Goal: Task Accomplishment & Management: Manage account settings

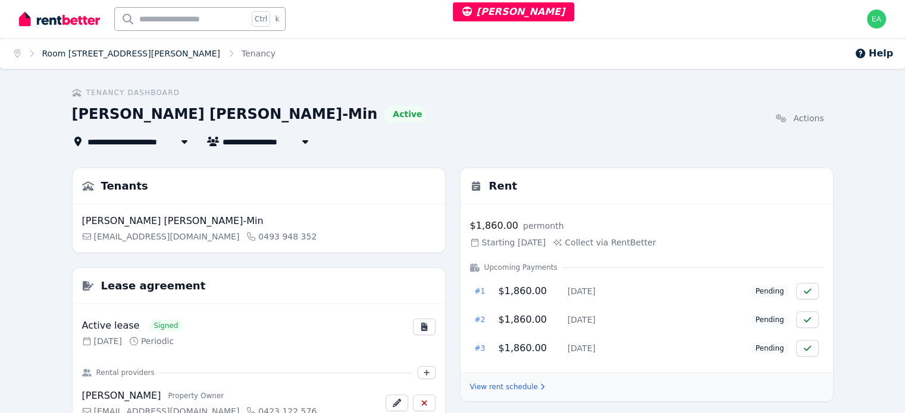
click at [91, 52] on link "Room [STREET_ADDRESS][PERSON_NAME]" at bounding box center [131, 54] width 178 height 10
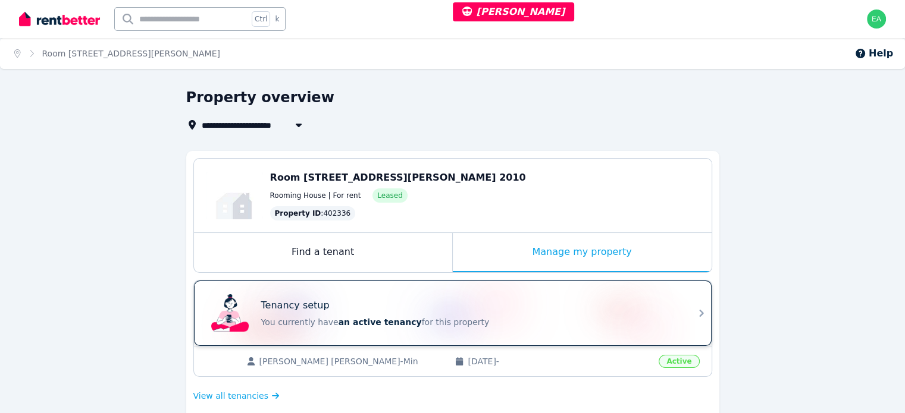
scroll to position [59, 0]
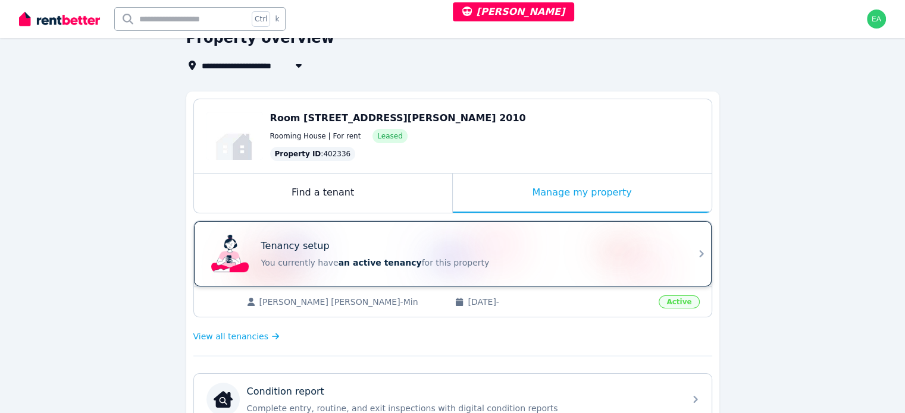
click at [529, 242] on div "Tenancy setup" at bounding box center [469, 246] width 416 height 14
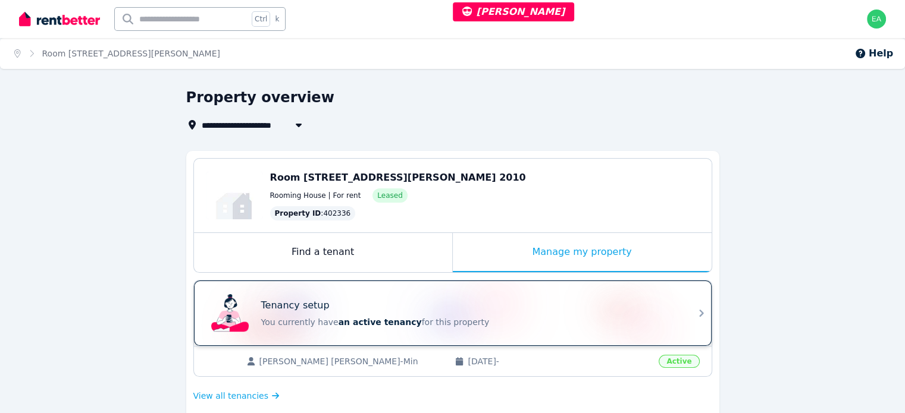
click at [442, 309] on div "Tenancy setup" at bounding box center [469, 306] width 416 height 14
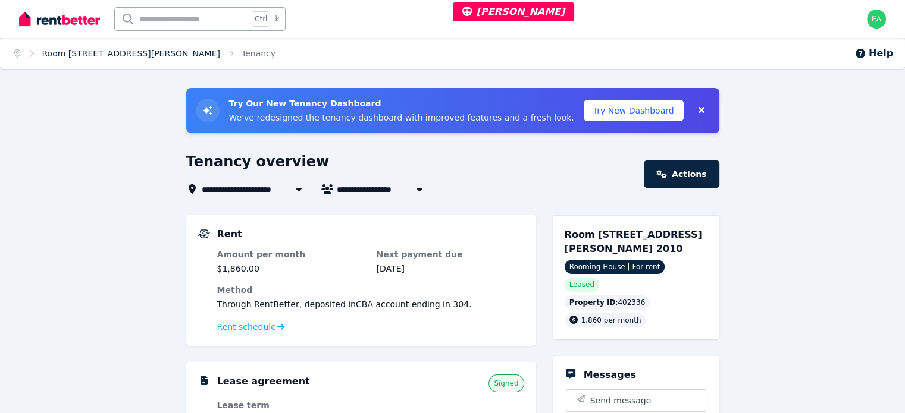
click at [115, 57] on link "Room [STREET_ADDRESS][PERSON_NAME]" at bounding box center [131, 54] width 178 height 10
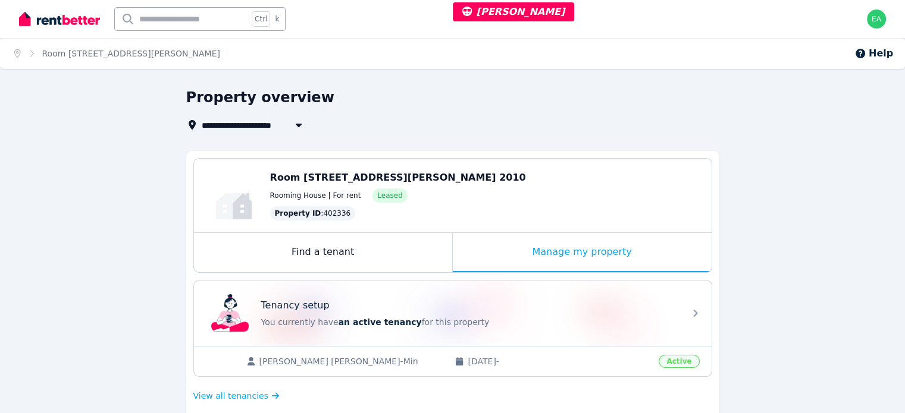
scroll to position [178, 0]
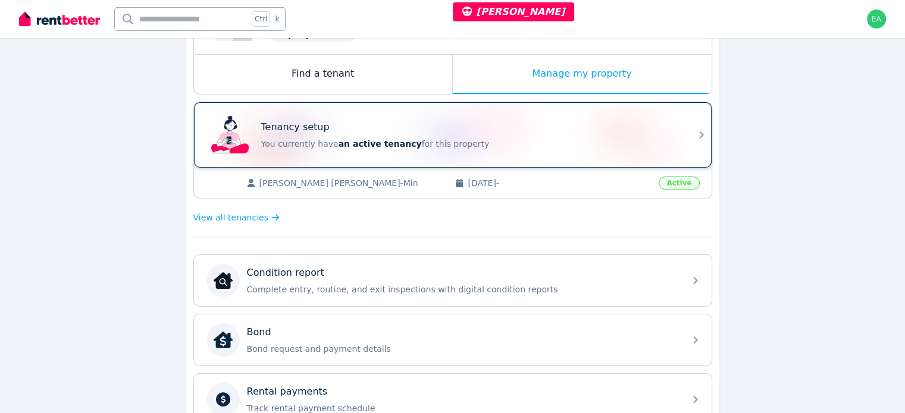
click at [571, 149] on div "Tenancy setup You currently have an active tenancy for this property" at bounding box center [441, 135] width 471 height 48
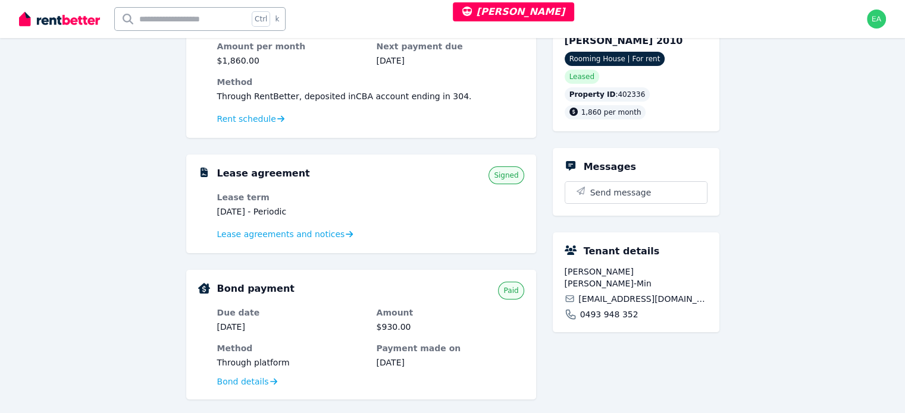
scroll to position [30, 0]
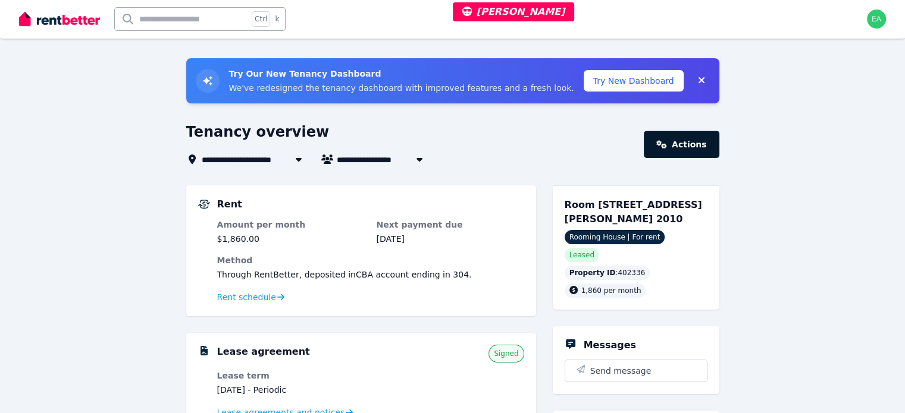
click at [676, 143] on link "Actions" at bounding box center [681, 144] width 75 height 27
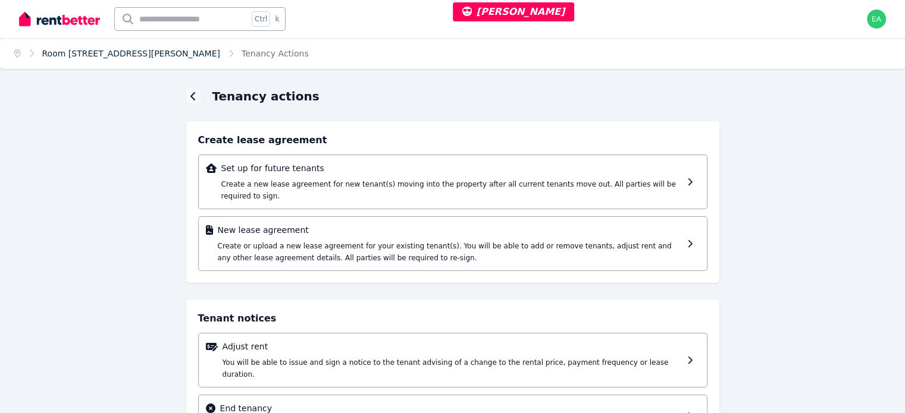
click at [111, 57] on link "Room [STREET_ADDRESS][PERSON_NAME]" at bounding box center [131, 54] width 178 height 10
